Goal: Task Accomplishment & Management: Manage account settings

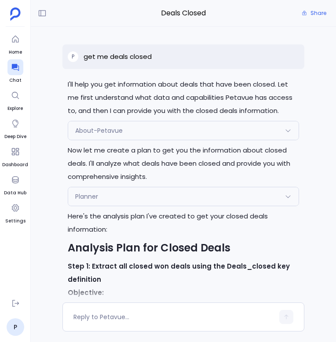
scroll to position [90, 0]
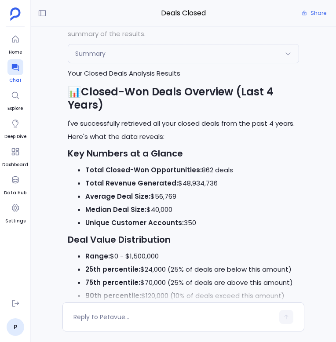
click at [12, 68] on icon at bounding box center [14, 67] width 7 height 7
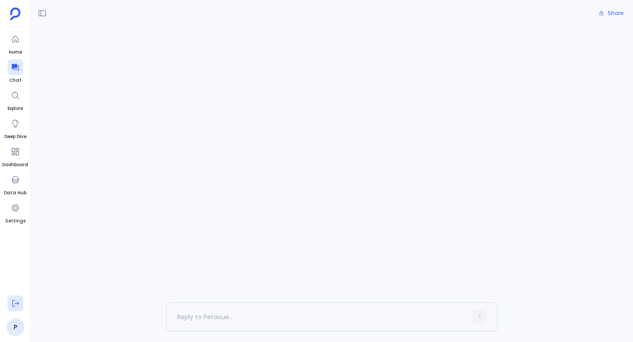
click at [13, 307] on icon at bounding box center [15, 303] width 9 height 9
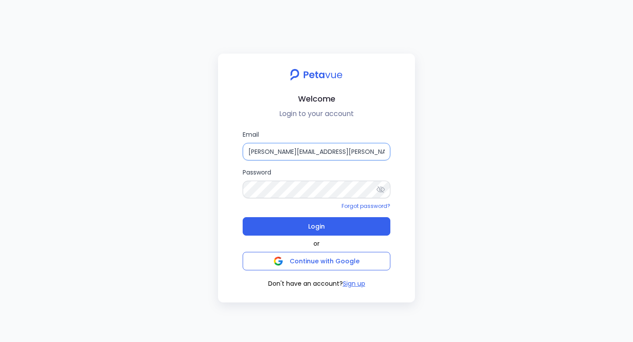
click at [271, 155] on input "[PERSON_NAME][EMAIL_ADDRESS][PERSON_NAME][DOMAIN_NAME]" at bounding box center [317, 152] width 148 height 18
type input "t"
type input "[EMAIL_ADDRESS][DOMAIN_NAME]"
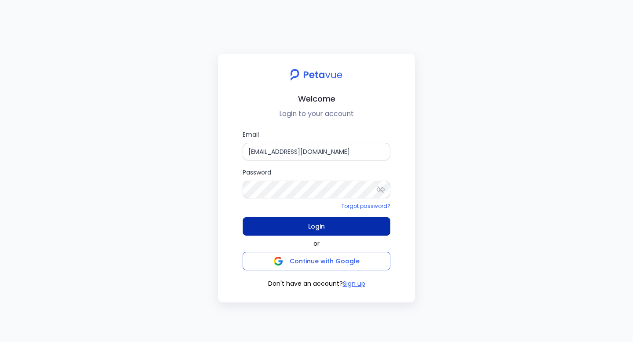
click at [338, 226] on button "Login" at bounding box center [317, 226] width 148 height 18
